Goal: Transaction & Acquisition: Purchase product/service

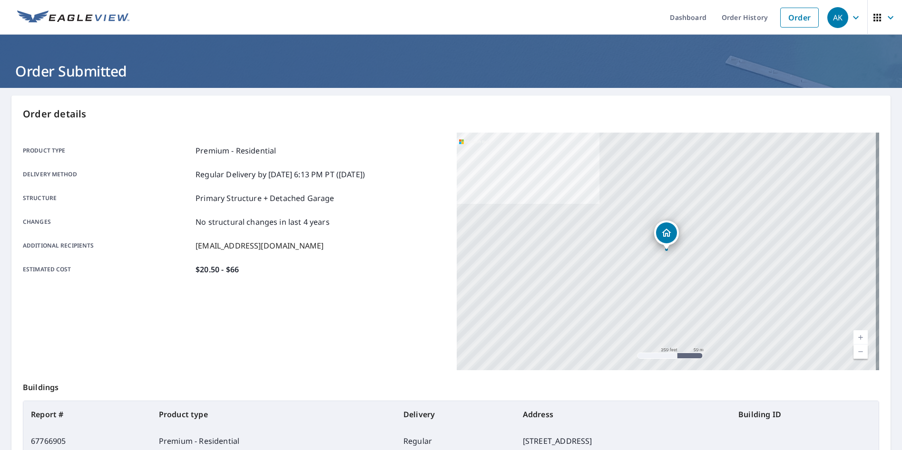
scroll to position [48, 0]
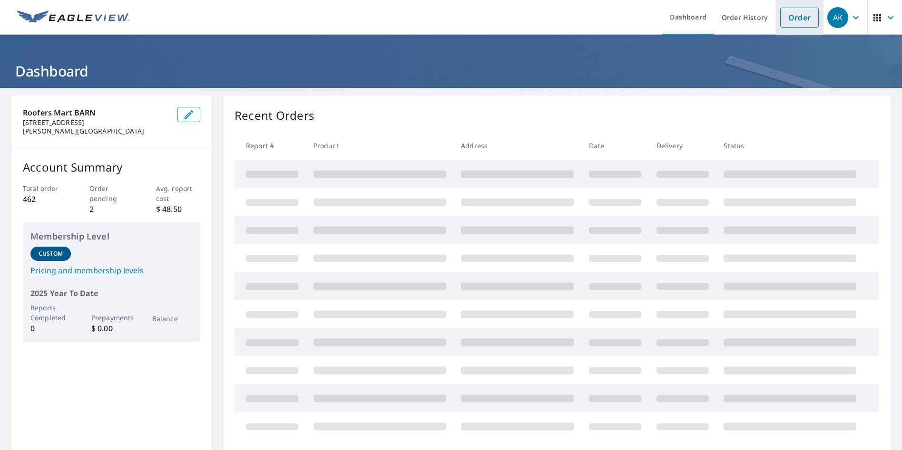
click at [794, 20] on link "Order" at bounding box center [799, 18] width 39 height 20
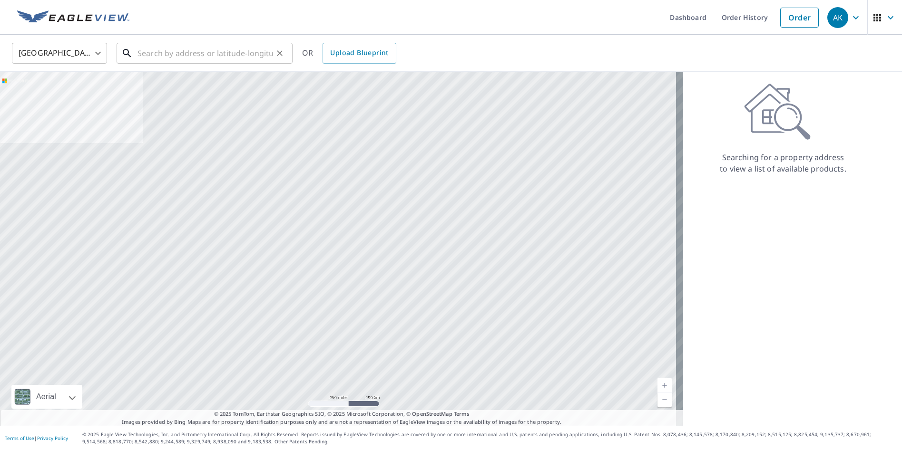
click at [167, 45] on input "text" at bounding box center [205, 53] width 136 height 27
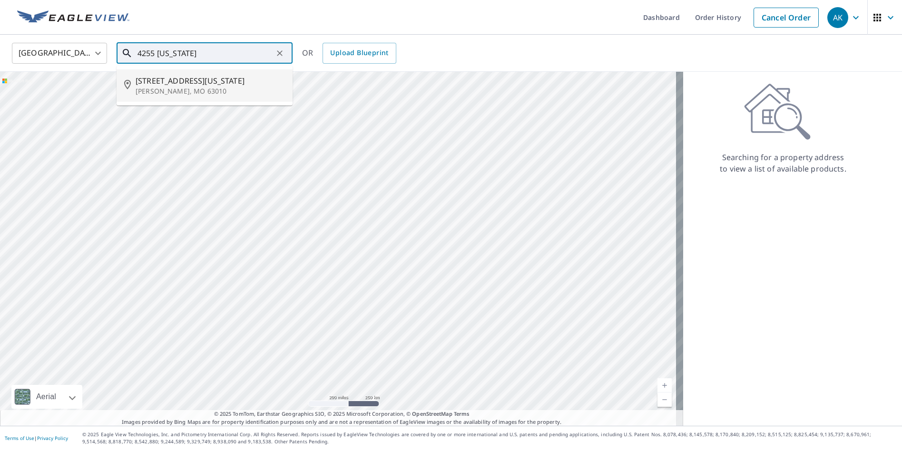
click at [195, 89] on p "Arnold, MO 63010" at bounding box center [210, 92] width 149 height 10
type input "4255 Missouri Pacific Rd Arnold, MO 63010"
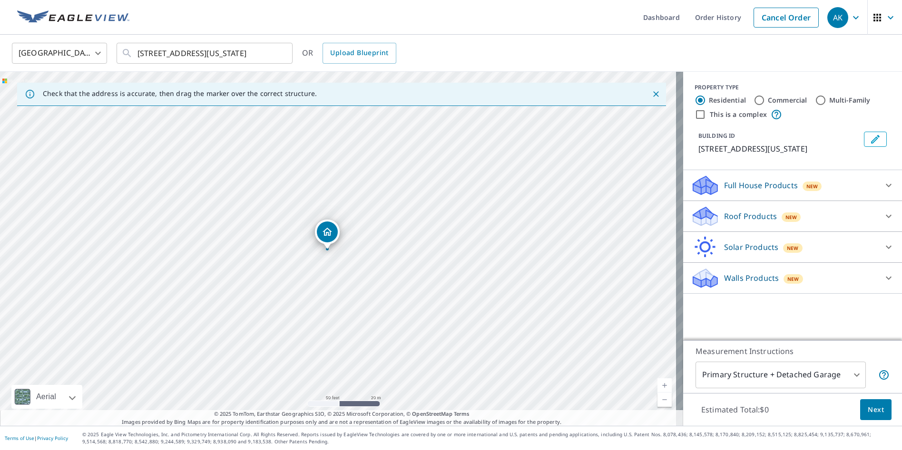
drag, startPoint x: 339, startPoint y: 249, endPoint x: 328, endPoint y: 251, distance: 11.1
click at [328, 251] on div "4255 Missouri Pacific Rd Arnold, MO 63010" at bounding box center [341, 249] width 683 height 354
drag, startPoint x: 329, startPoint y: 236, endPoint x: 310, endPoint y: 238, distance: 19.2
click at [758, 186] on p "Full House Products" at bounding box center [761, 185] width 74 height 11
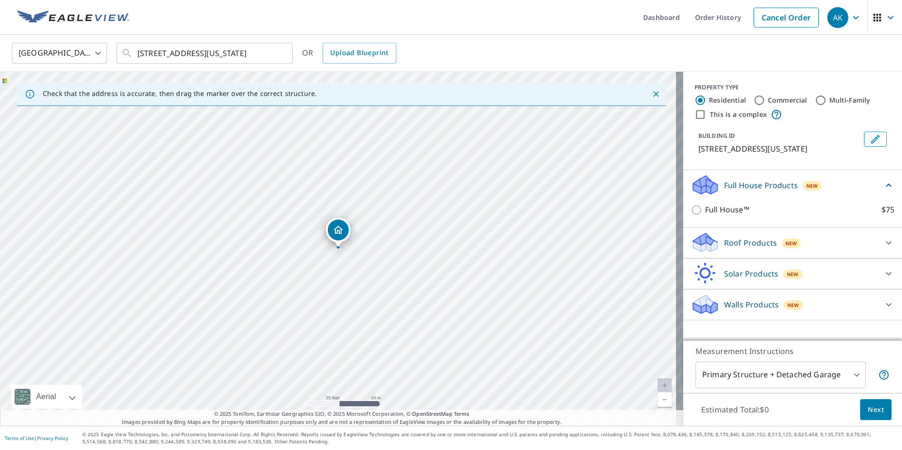
drag, startPoint x: 753, startPoint y: 191, endPoint x: 753, endPoint y: 200, distance: 9.5
click at [753, 191] on div "Full House Products New" at bounding box center [787, 185] width 192 height 22
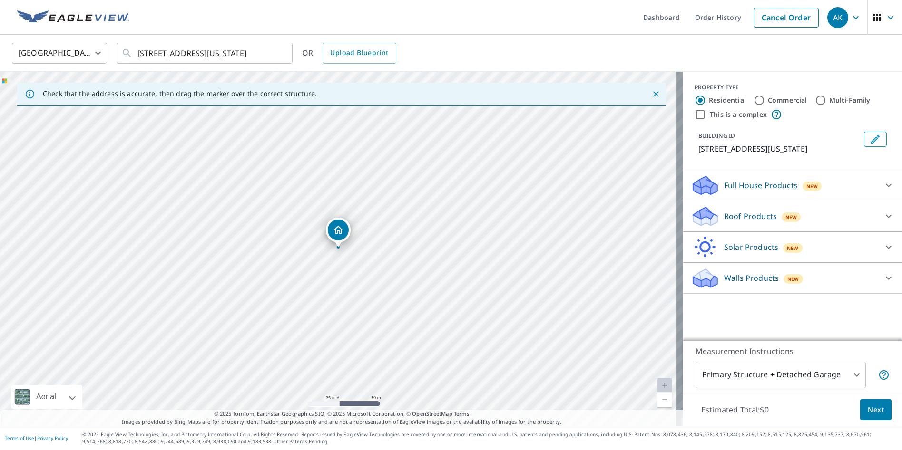
drag, startPoint x: 754, startPoint y: 223, endPoint x: 752, endPoint y: 251, distance: 27.7
click at [754, 223] on div "Roof Products New" at bounding box center [784, 216] width 186 height 22
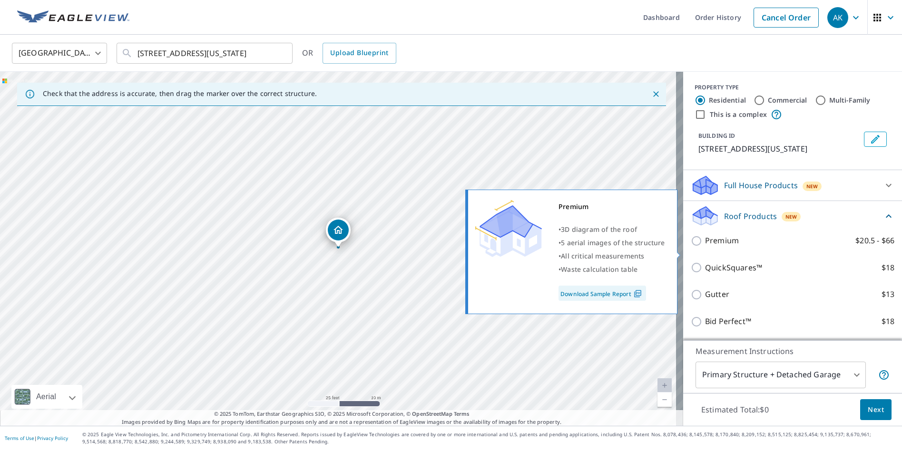
click at [727, 247] on p "Premium" at bounding box center [722, 241] width 34 height 12
click at [705, 247] on input "Premium $20.5 - $66" at bounding box center [698, 240] width 14 height 11
checkbox input "true"
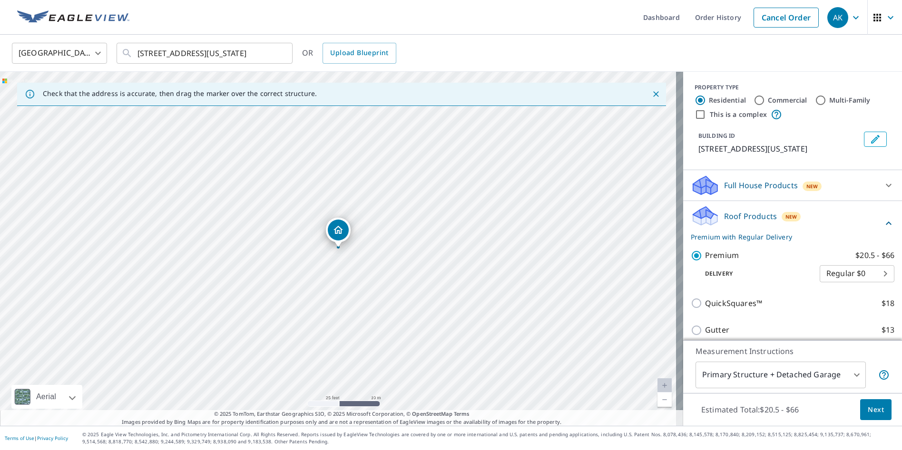
click at [868, 414] on span "Next" at bounding box center [876, 410] width 16 height 12
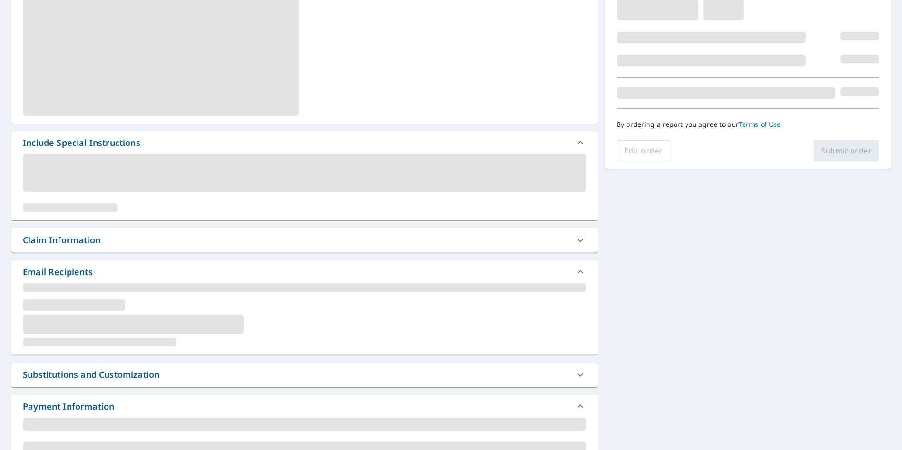
scroll to position [190, 0]
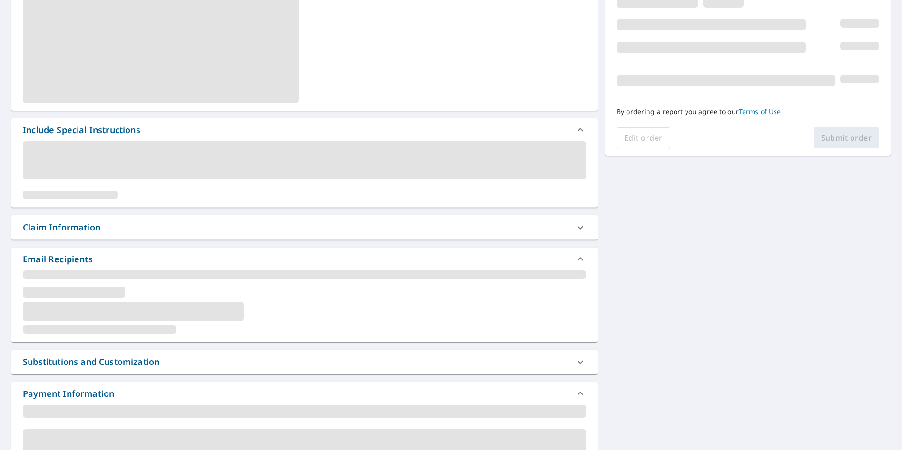
click at [72, 230] on div "Claim Information" at bounding box center [62, 227] width 78 height 13
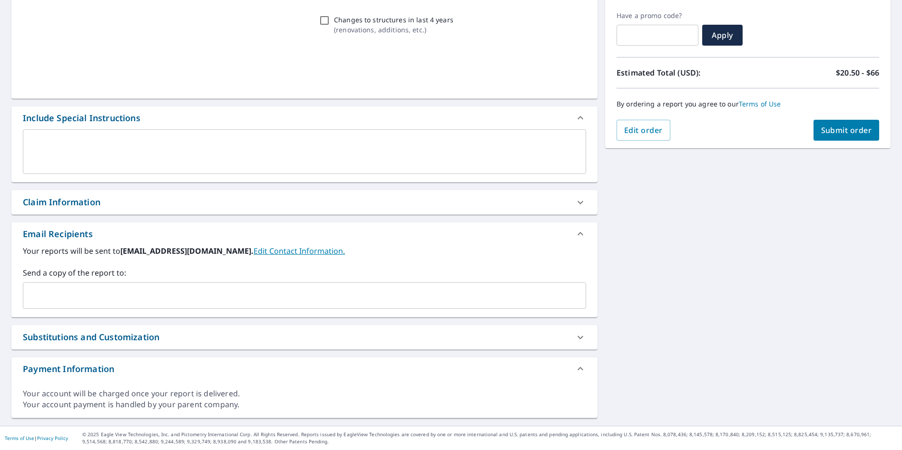
scroll to position [155, 0]
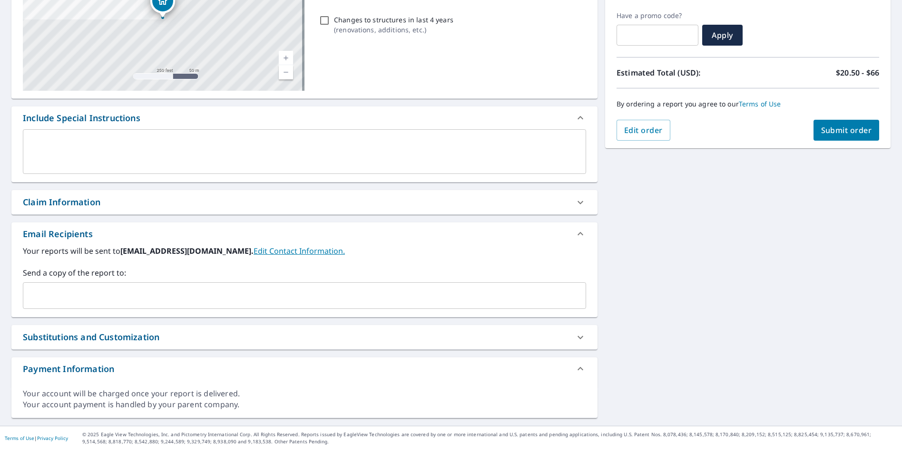
click at [135, 288] on input "text" at bounding box center [297, 296] width 540 height 18
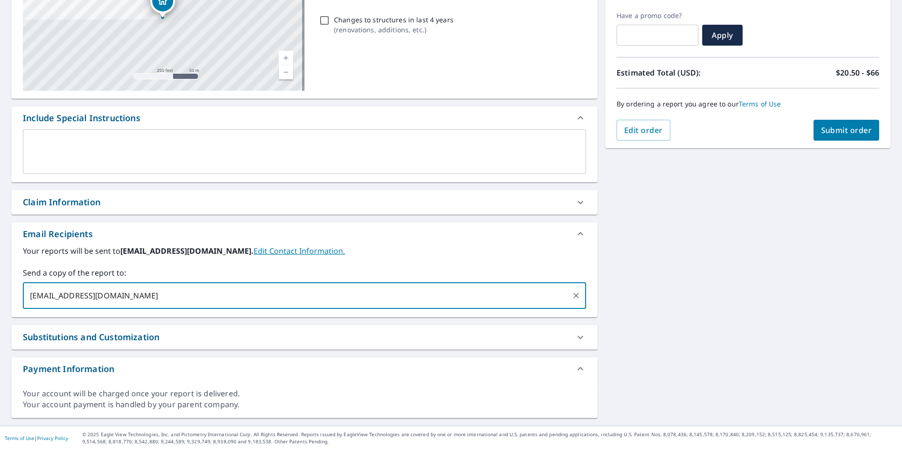
type input "jhennis@roofersmartinc.com"
click at [117, 202] on div "Claim Information" at bounding box center [296, 202] width 546 height 13
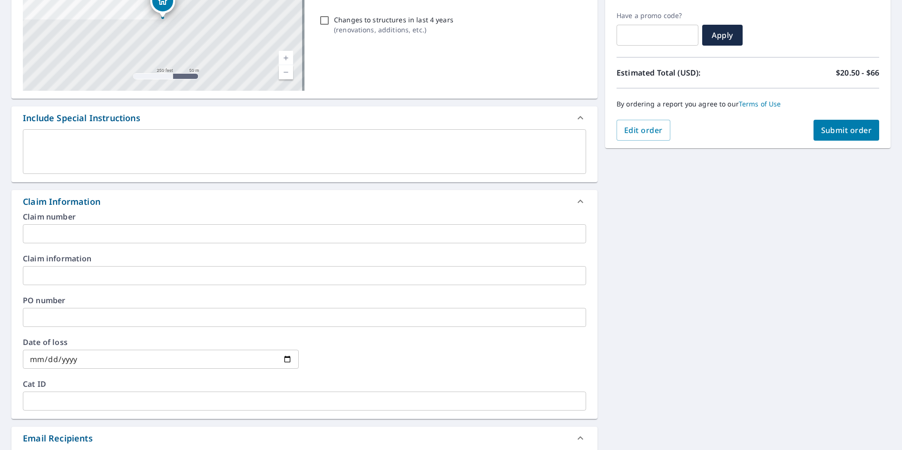
click at [89, 274] on input "text" at bounding box center [304, 275] width 563 height 19
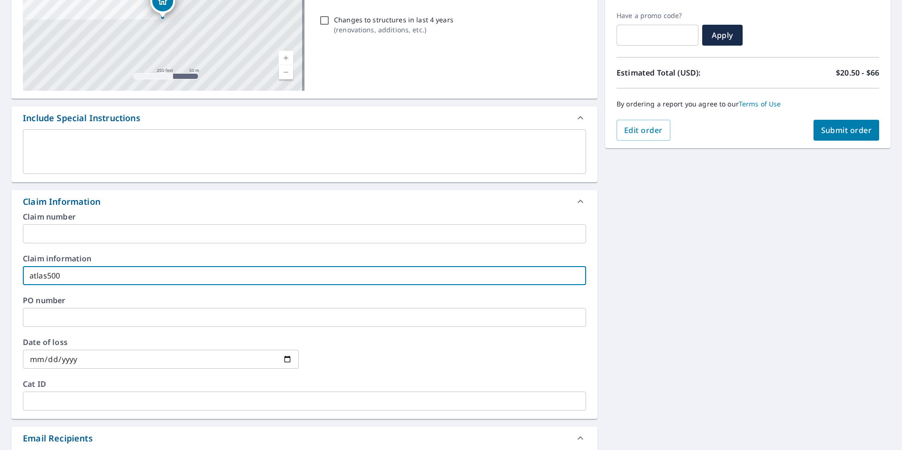
type input "atlas500"
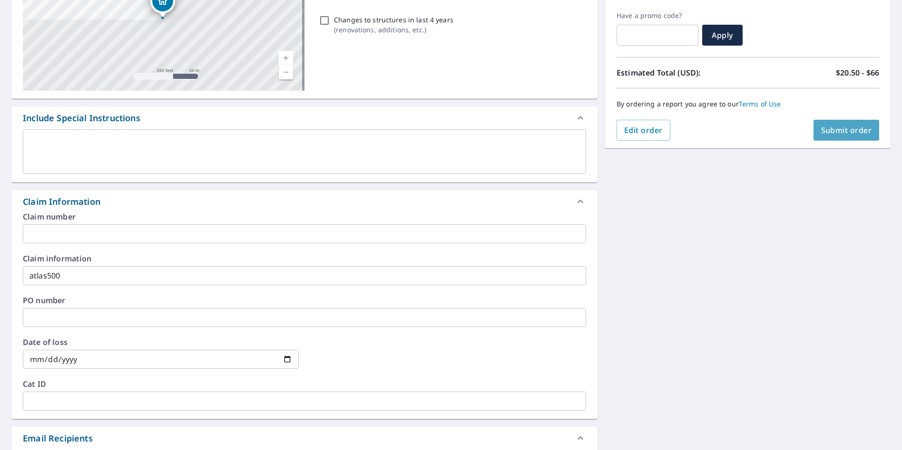
click at [837, 128] on span "Submit order" at bounding box center [846, 130] width 51 height 10
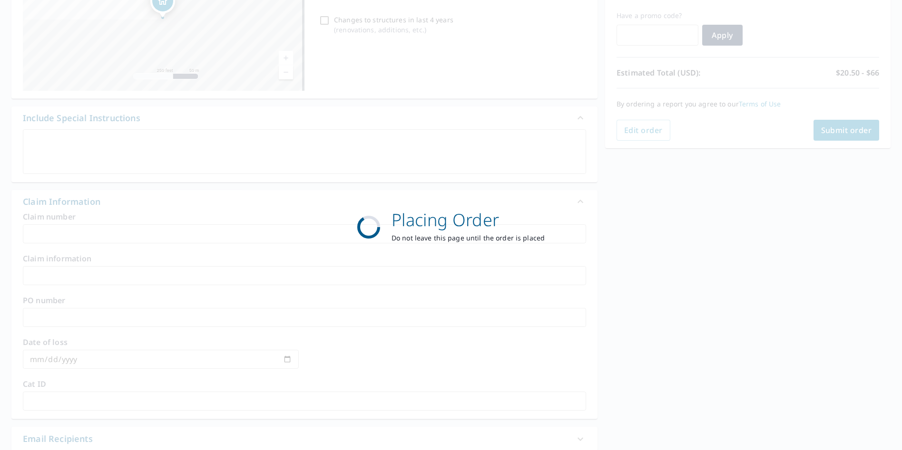
scroll to position [109, 0]
